Goal: Transaction & Acquisition: Purchase product/service

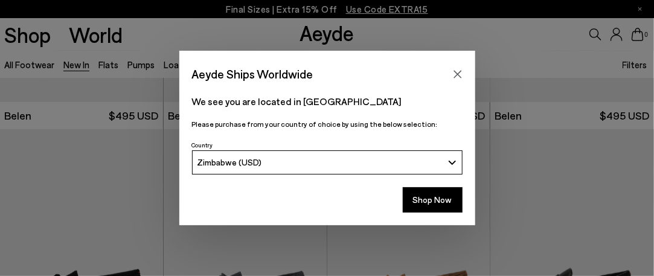
scroll to position [181, 0]
click at [435, 199] on button "Shop Now" at bounding box center [433, 199] width 60 height 25
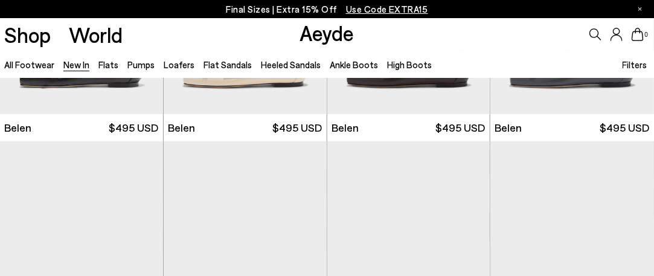
scroll to position [302, 0]
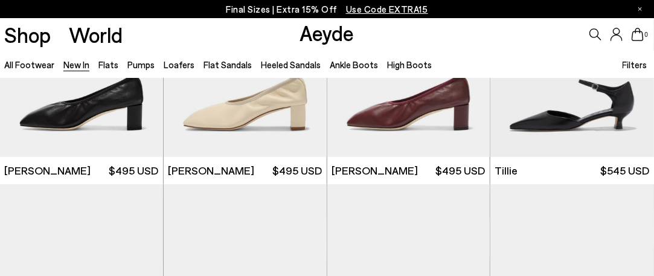
scroll to position [1932, 0]
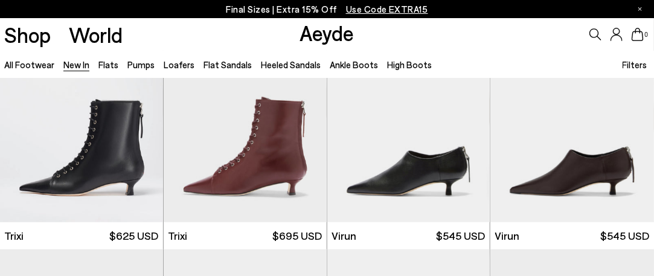
scroll to position [3320, 0]
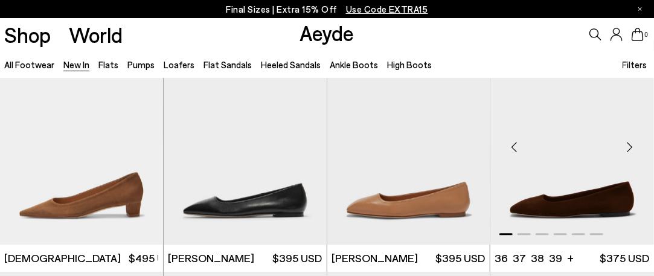
scroll to position [4063, 0]
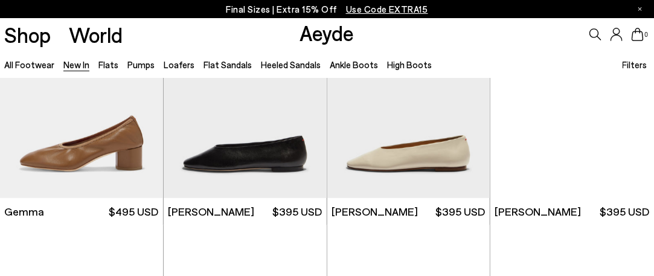
scroll to position [5433, 0]
